Goal: Task Accomplishment & Management: Manage account settings

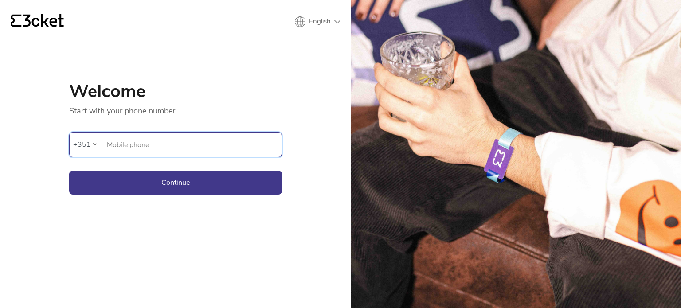
click at [140, 147] on input "Mobile phone" at bounding box center [193, 145] width 175 height 24
type input "919566051"
click at [186, 177] on button "Continue" at bounding box center [175, 183] width 213 height 24
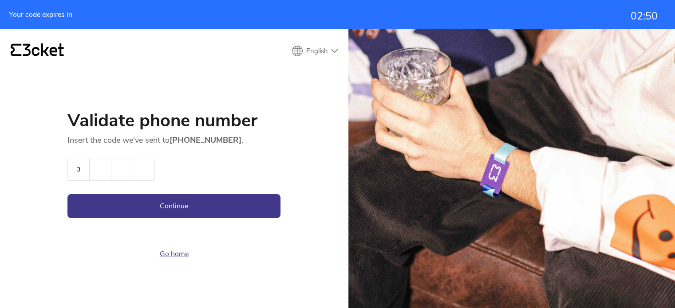
type input "3"
type input "8"
type input "1"
type input "9"
click at [242, 198] on button "Continue" at bounding box center [173, 206] width 213 height 24
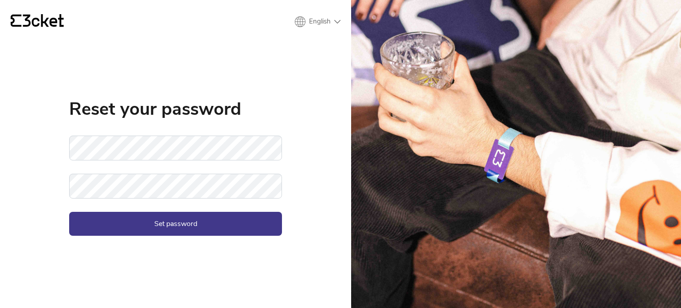
click at [140, 110] on h1 "Reset your password" at bounding box center [175, 109] width 213 height 18
click at [167, 223] on button "Set password" at bounding box center [175, 224] width 213 height 24
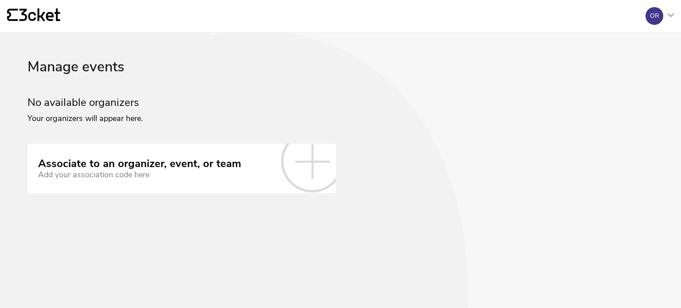
click at [307, 157] on icon at bounding box center [312, 161] width 62 height 62
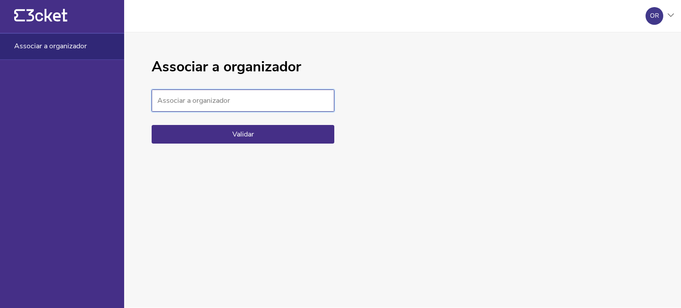
click at [199, 103] on input "Associar a organizador" at bounding box center [243, 101] width 183 height 22
type input "[DEMOGRAPHIC_DATA]"
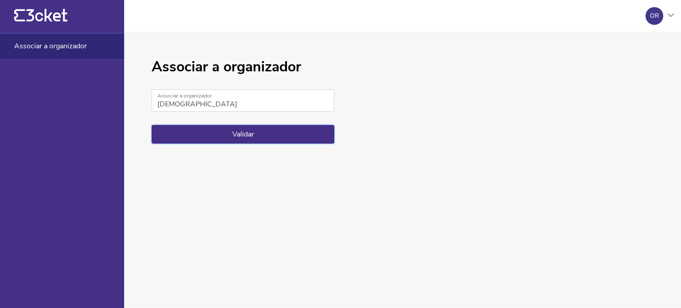
click at [247, 129] on button "Validar" at bounding box center [243, 134] width 183 height 19
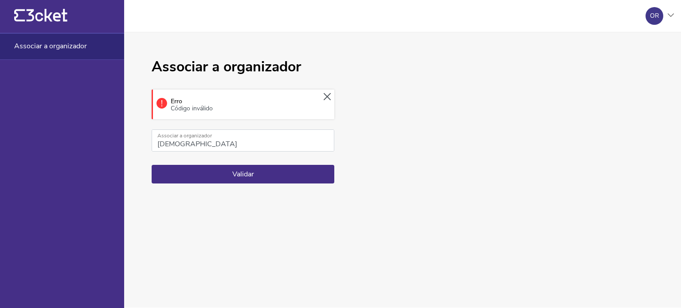
click at [329, 97] on icon at bounding box center [327, 97] width 7 height 8
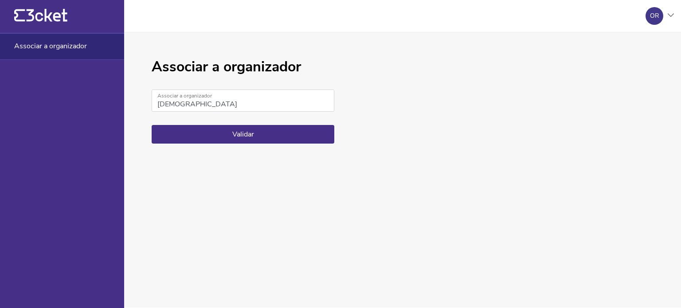
click at [659, 12] on div "OR" at bounding box center [655, 16] width 18 height 18
click at [606, 67] on div "Gerir eventos" at bounding box center [631, 64] width 79 height 21
click at [671, 17] on icon at bounding box center [671, 15] width 6 height 4
click at [614, 64] on div "Gerir eventos" at bounding box center [631, 64] width 79 height 21
click at [654, 14] on div "OR" at bounding box center [654, 15] width 9 height 7
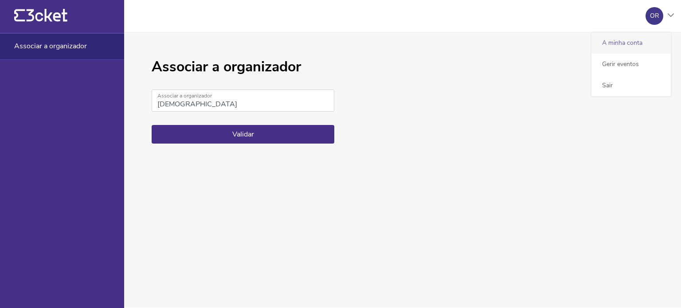
click at [624, 46] on div "A minha conta" at bounding box center [631, 42] width 79 height 21
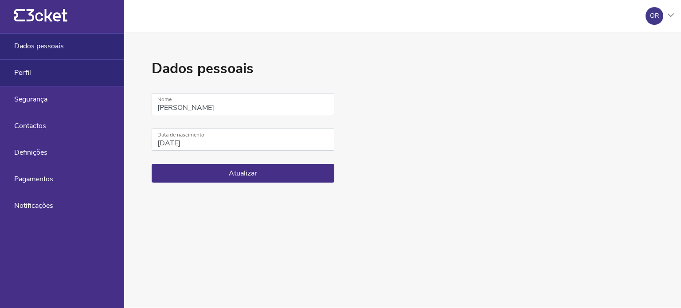
click at [35, 77] on div "Perfil" at bounding box center [62, 73] width 124 height 27
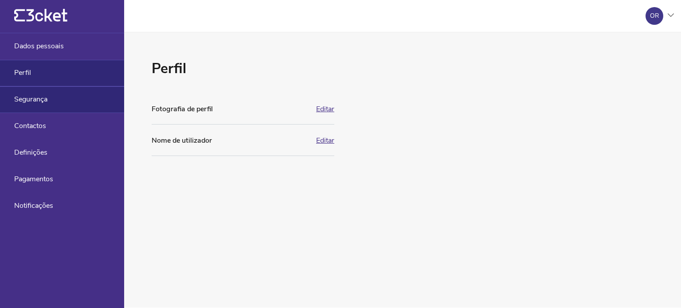
click at [27, 102] on span "Segurança" at bounding box center [30, 99] width 33 height 8
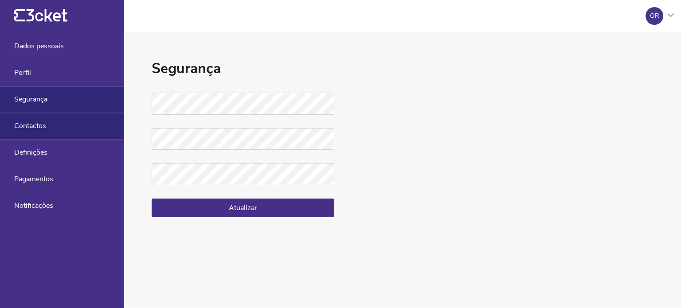
click at [31, 118] on div "Contactos" at bounding box center [62, 126] width 124 height 27
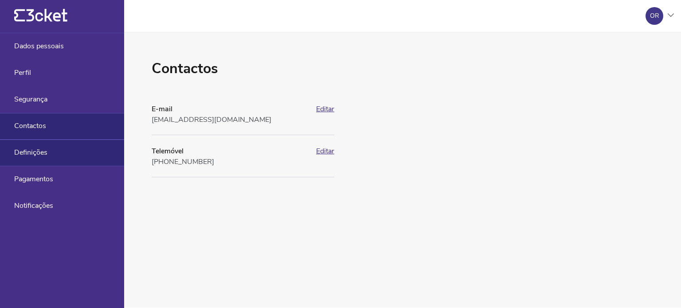
click at [28, 149] on span "Definições" at bounding box center [30, 153] width 33 height 8
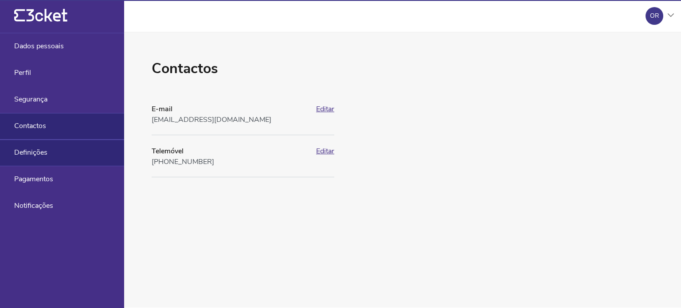
select select "pt_PT"
select select "Europe/[GEOGRAPHIC_DATA]"
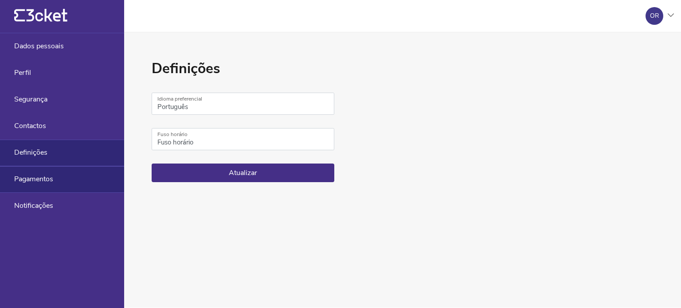
click at [39, 175] on span "Pagamentos" at bounding box center [33, 179] width 39 height 8
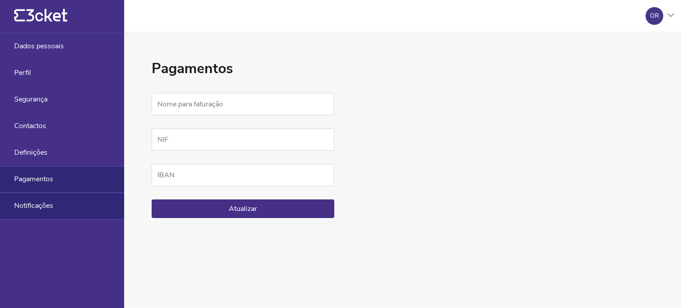
click at [31, 202] on span "Notificações" at bounding box center [33, 206] width 39 height 8
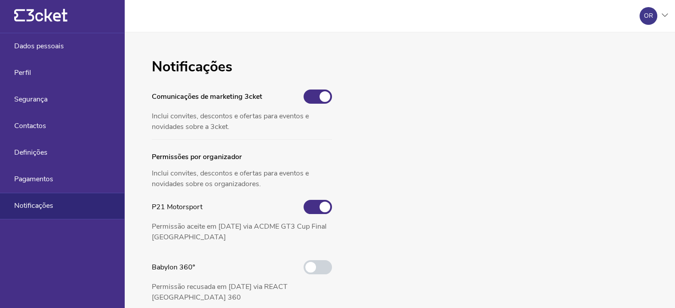
scroll to position [28, 0]
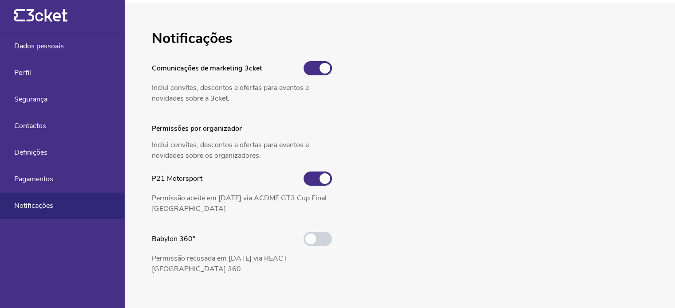
click at [390, 151] on div "Notificações Comunicações de marketing 3cket Inclui convites, descontos e ofert…" at bounding box center [399, 156] width 550 height 304
click at [326, 237] on span at bounding box center [317, 239] width 28 height 14
click at [303, 238] on input "checkbox" at bounding box center [303, 238] width 0 height 0
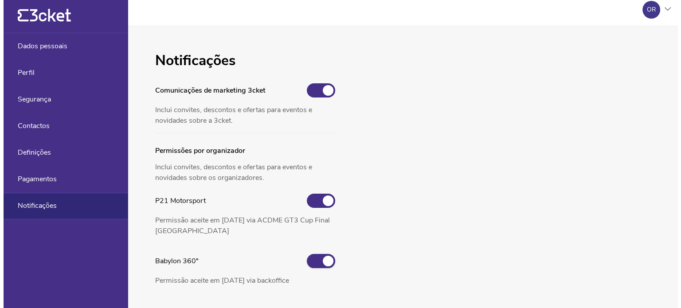
scroll to position [0, 0]
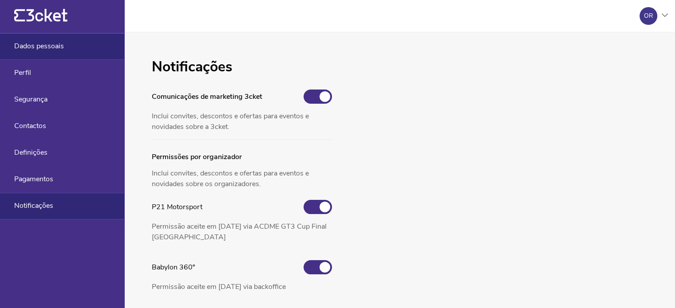
click at [77, 48] on div "Dados pessoais" at bounding box center [62, 46] width 124 height 27
